Goal: Information Seeking & Learning: Check status

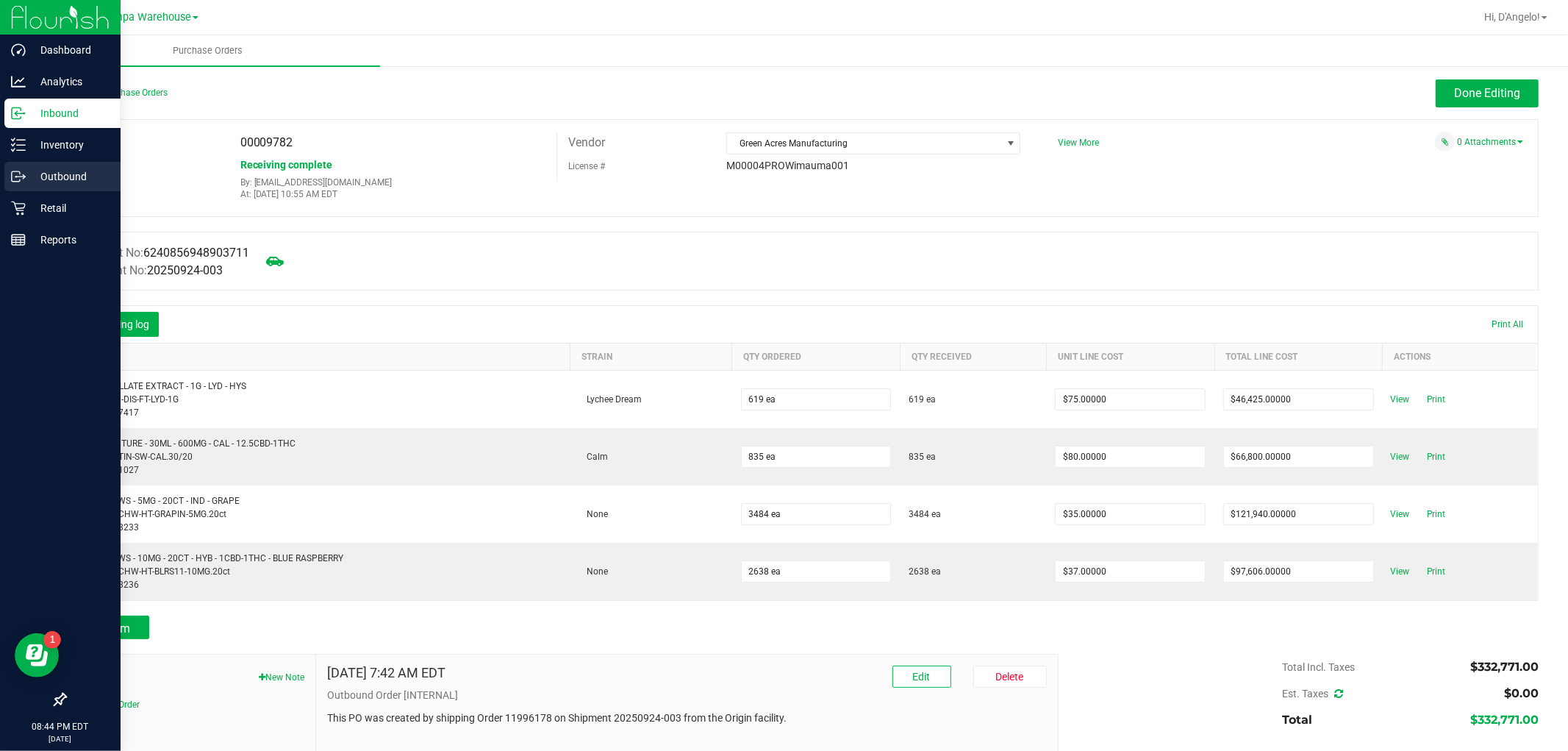
click at [49, 172] on p "Outbound" at bounding box center [70, 176] width 88 height 18
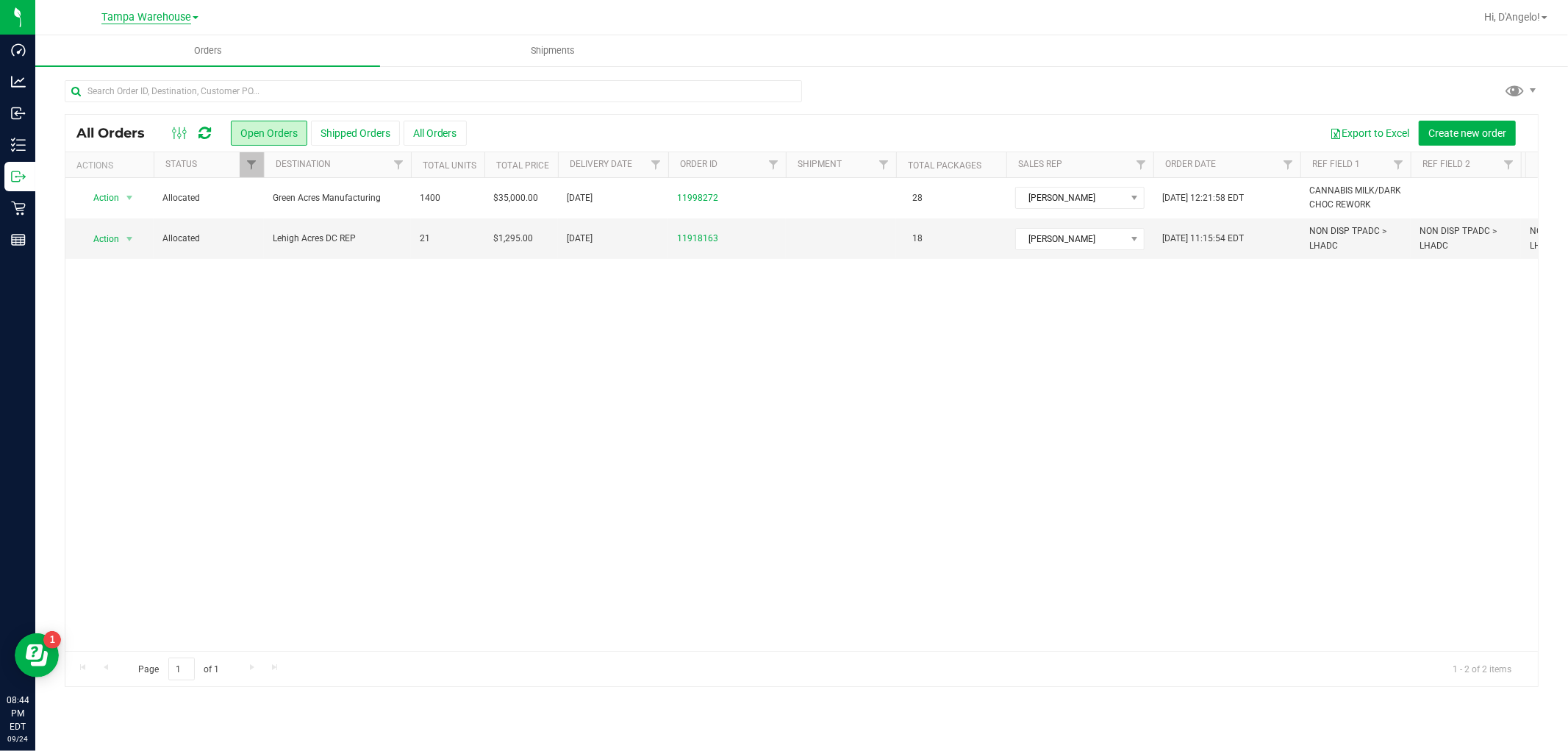
click at [187, 20] on span "Tampa Warehouse" at bounding box center [146, 18] width 89 height 13
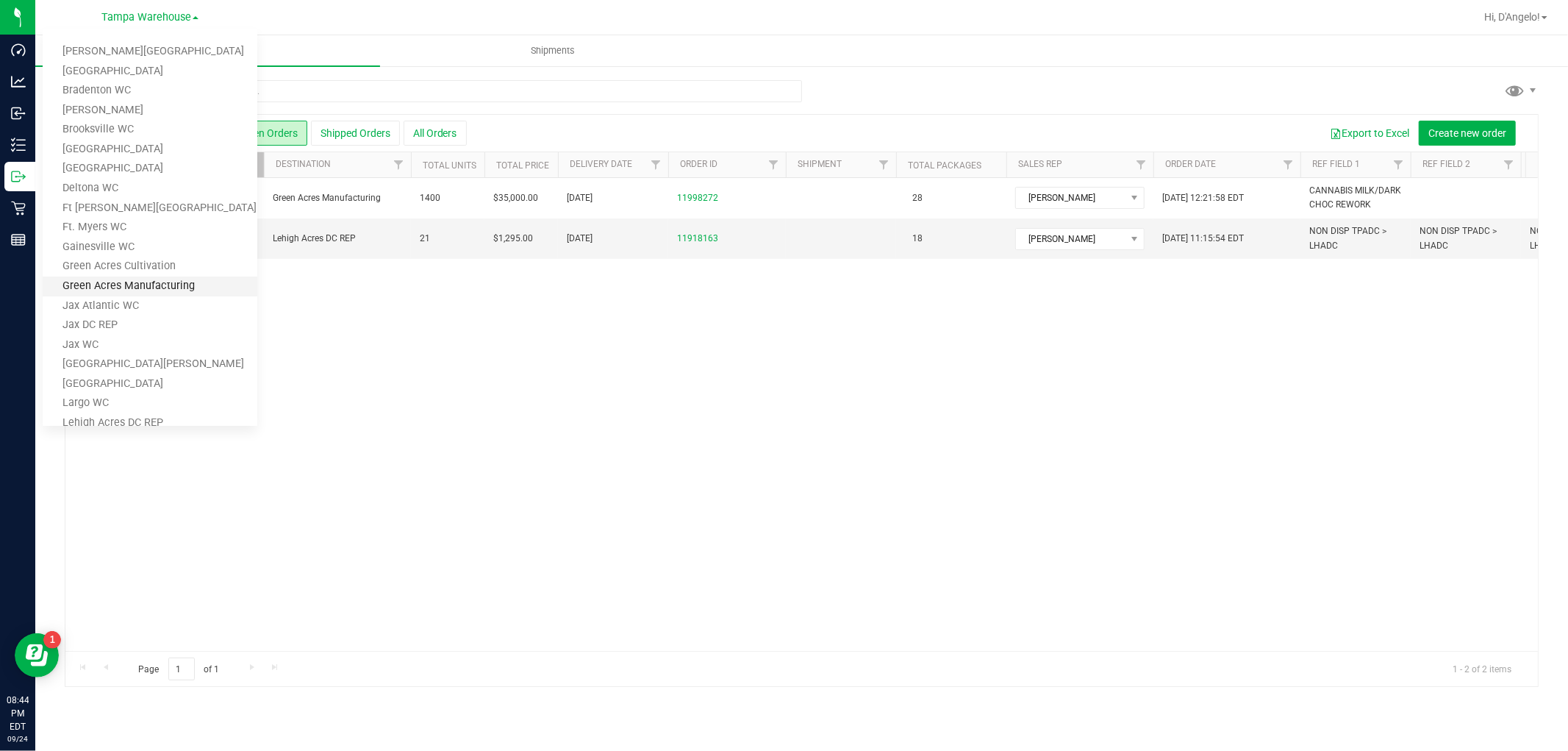
click at [131, 282] on link "Green Acres Manufacturing" at bounding box center [150, 287] width 215 height 20
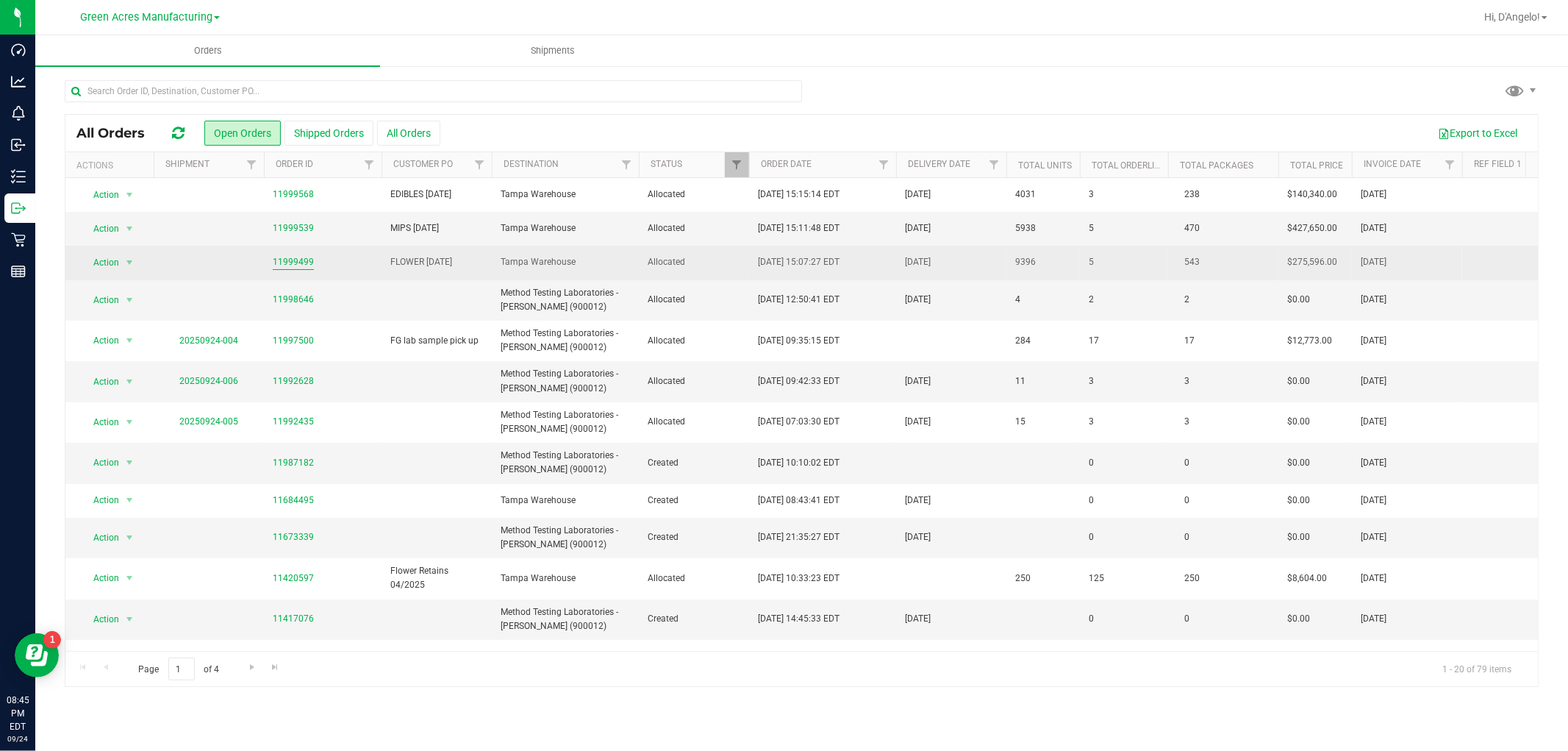
click at [289, 262] on link "11999499" at bounding box center [293, 262] width 41 height 14
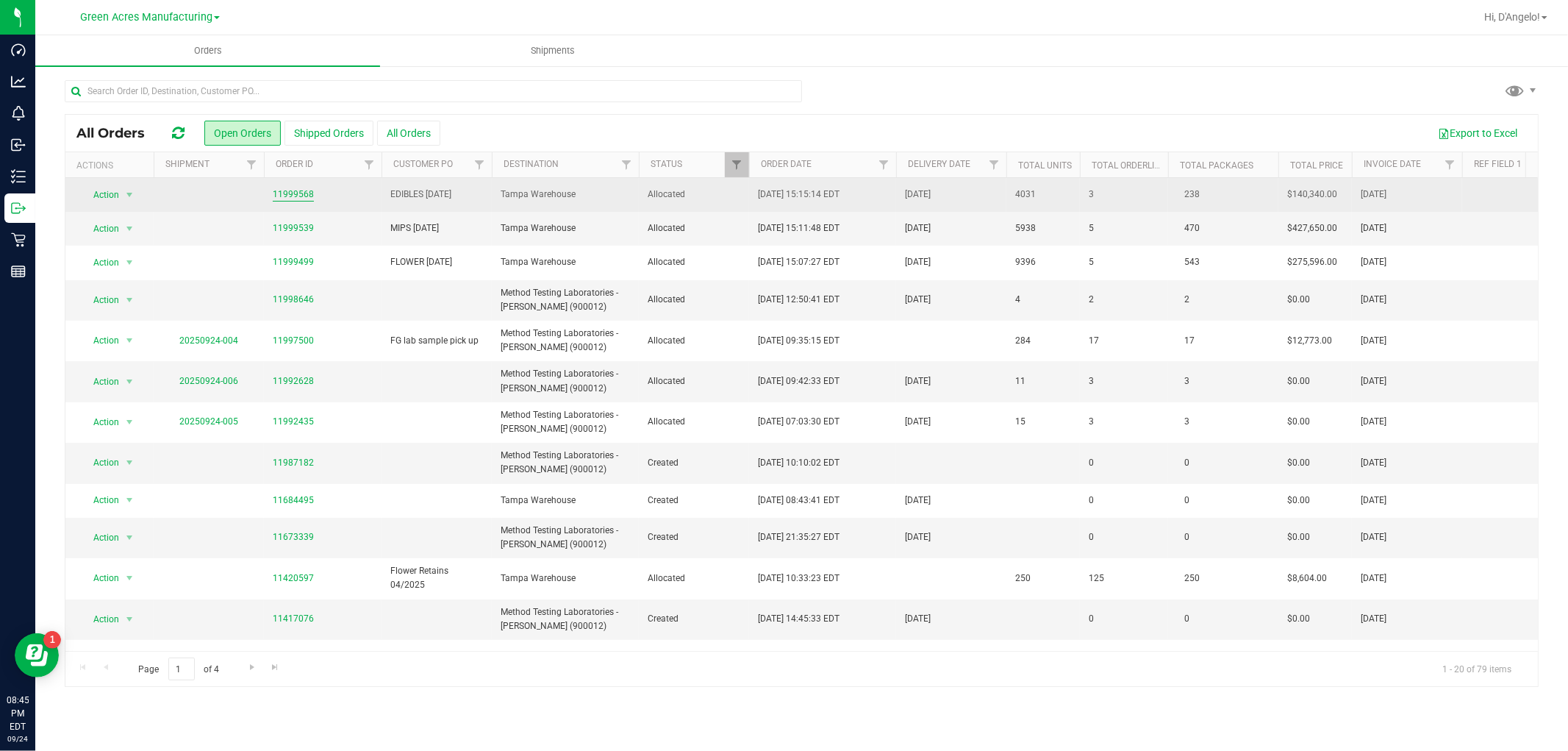
click at [281, 199] on link "11999568" at bounding box center [293, 194] width 41 height 14
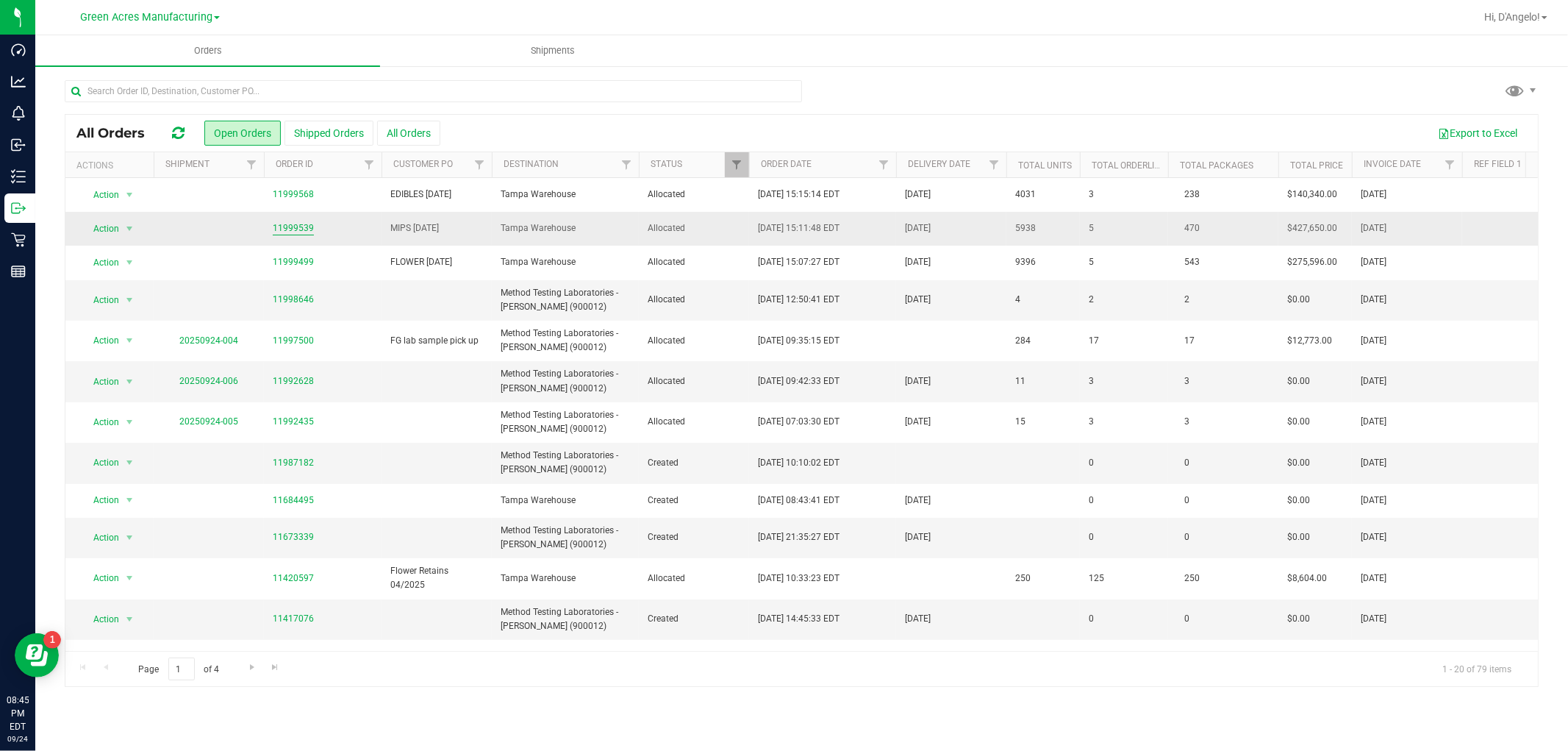
click at [307, 224] on link "11999539" at bounding box center [293, 228] width 41 height 14
